Goal: Transaction & Acquisition: Purchase product/service

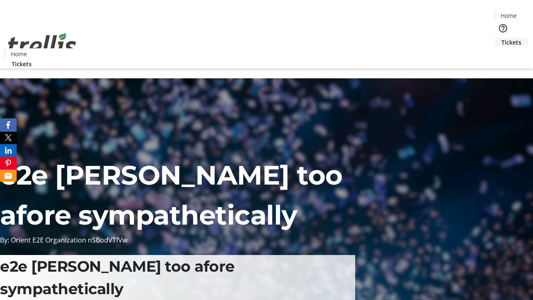
click at [501, 38] on span "Tickets" at bounding box center [511, 42] width 20 height 9
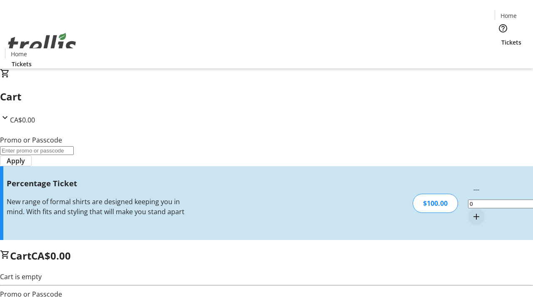
click at [471, 211] on mat-icon "Increment by one" at bounding box center [476, 216] width 10 height 10
type input "1"
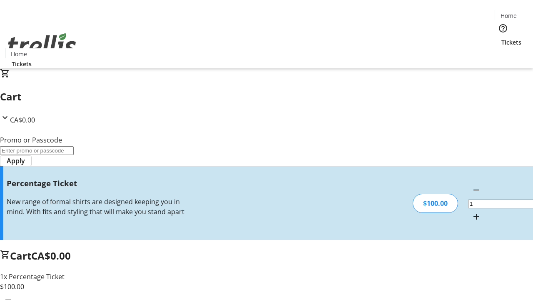
type input "FOO"
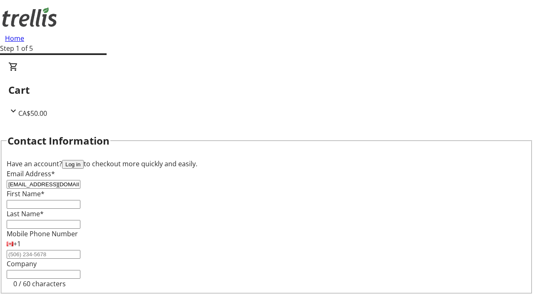
type input "[EMAIL_ADDRESS][DOMAIN_NAME]"
type input "Carmelo"
type input "[PERSON_NAME]"
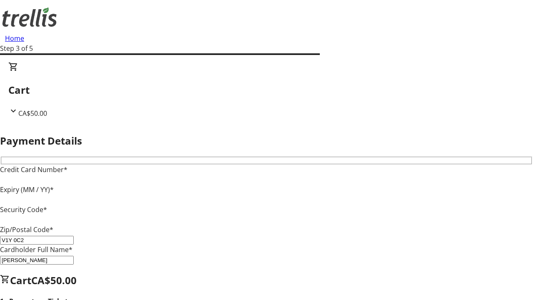
type input "V1Y 0C2"
